Goal: Task Accomplishment & Management: Manage account settings

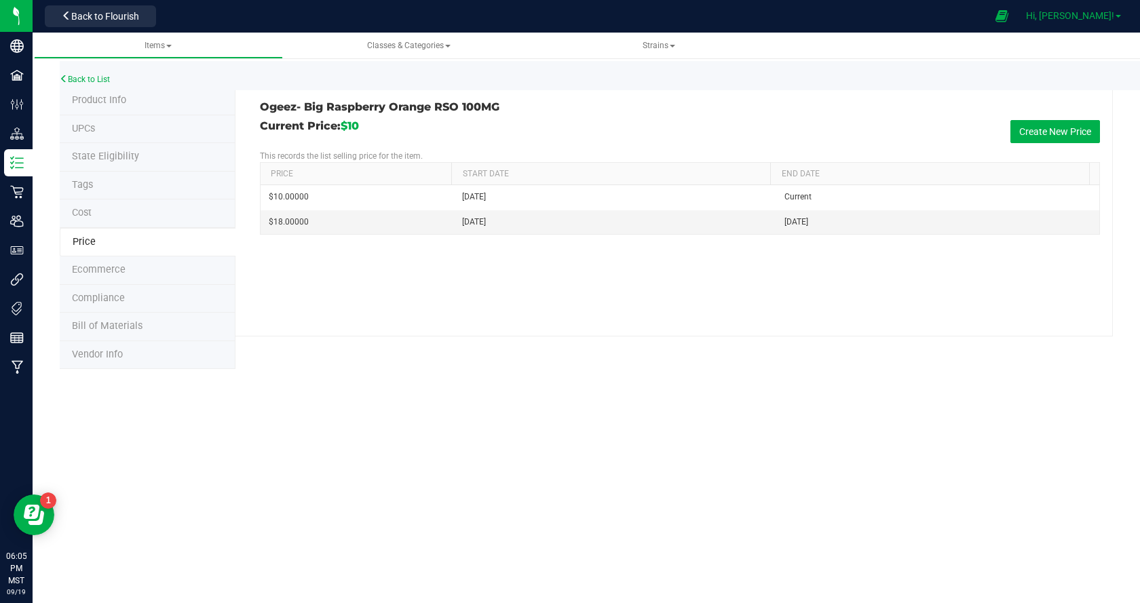
click at [1083, 14] on span "Hi, [PERSON_NAME]!" at bounding box center [1070, 15] width 88 height 11
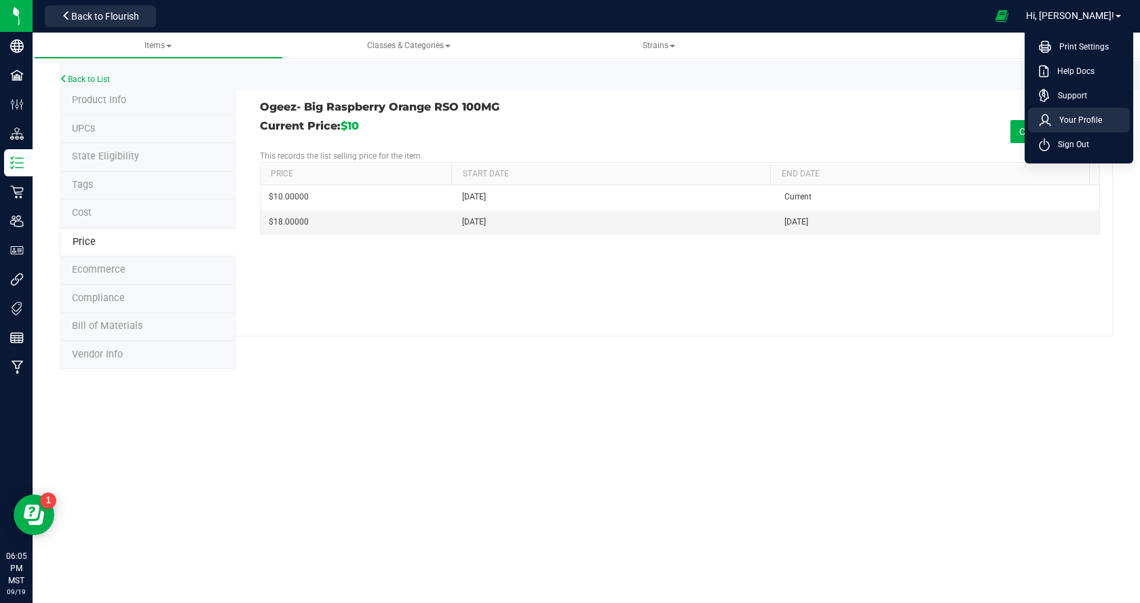
click at [1086, 124] on span "Your Profile" at bounding box center [1076, 120] width 51 height 14
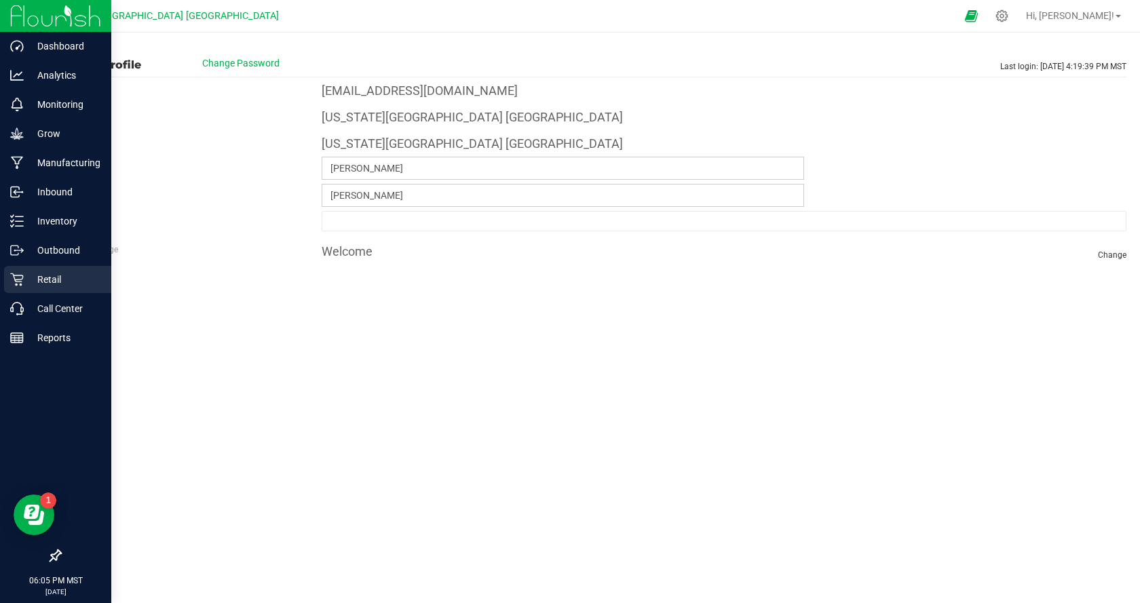
click at [42, 275] on p "Retail" at bounding box center [64, 279] width 81 height 16
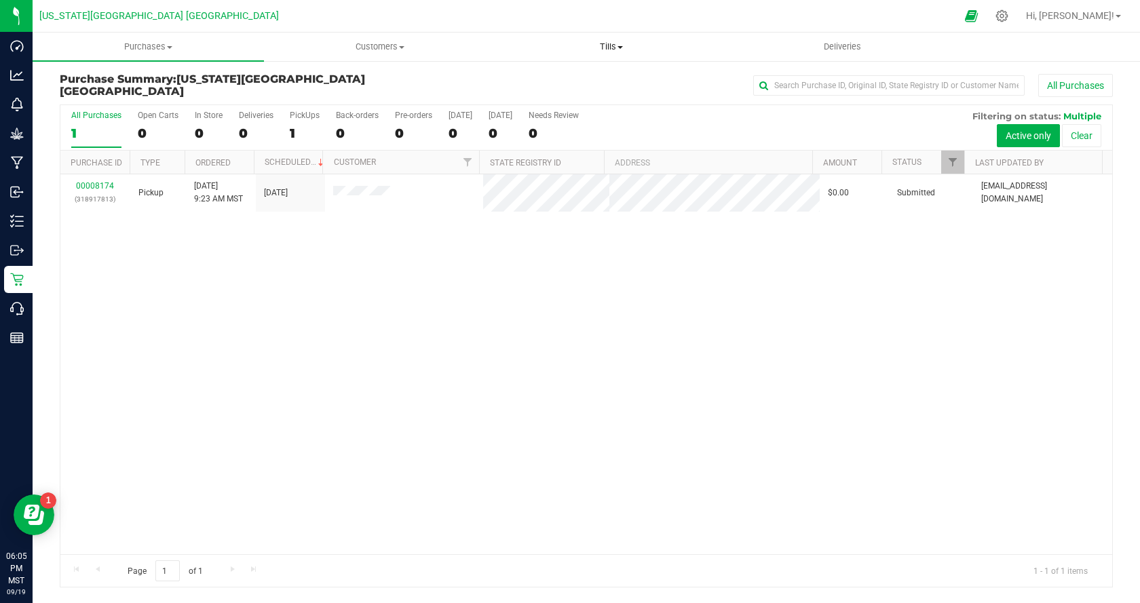
click at [599, 40] on uib-tab-heading "Tills Manage tills Reconcile e-payments" at bounding box center [611, 46] width 230 height 27
click at [602, 77] on li "Manage tills" at bounding box center [610, 82] width 231 height 16
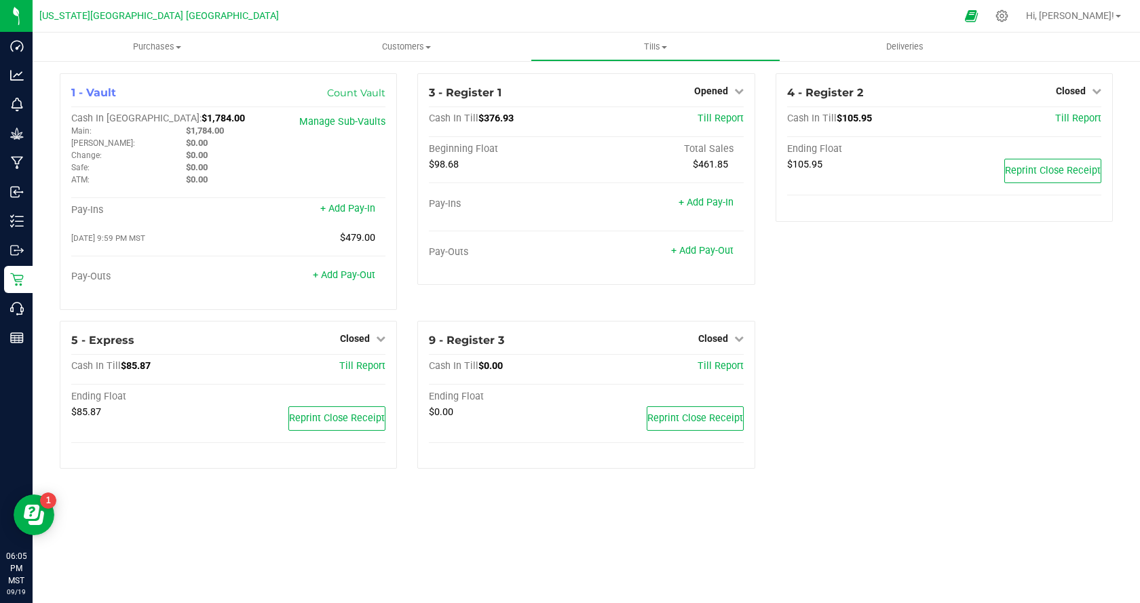
click at [766, 84] on div "4 - Register 2 Closed Open Till Cash In Till $105.95 Till Report Ending Float $…" at bounding box center [945, 197] width 358 height 248
